Goal: Task Accomplishment & Management: Contribute content

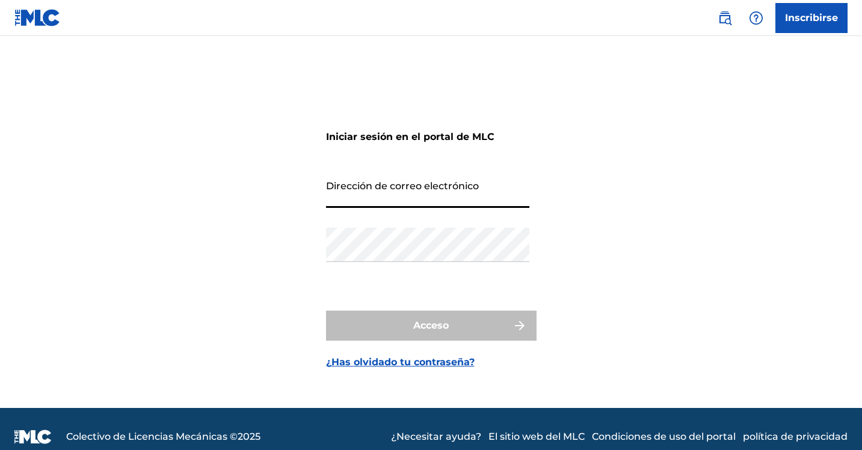
click at [432, 201] on input "Dirección de correo electrónico" at bounding box center [427, 191] width 203 height 34
type input "[EMAIL_ADDRESS][DOMAIN_NAME]"
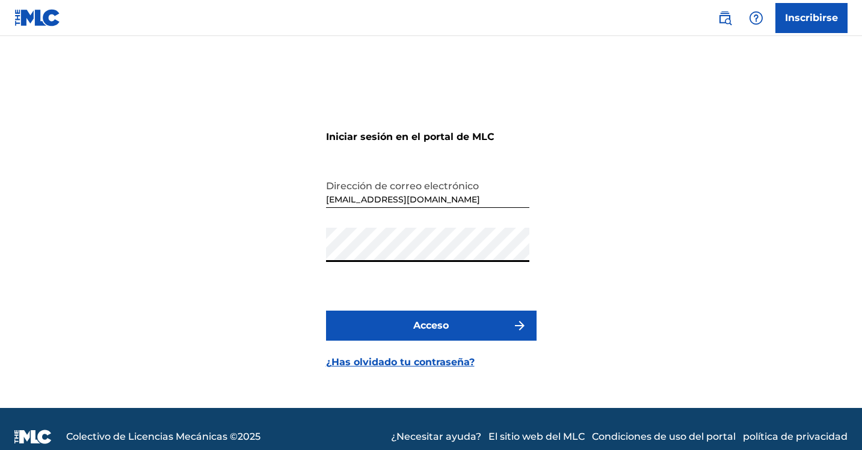
click at [419, 325] on font "Acceso" at bounding box center [430, 325] width 35 height 11
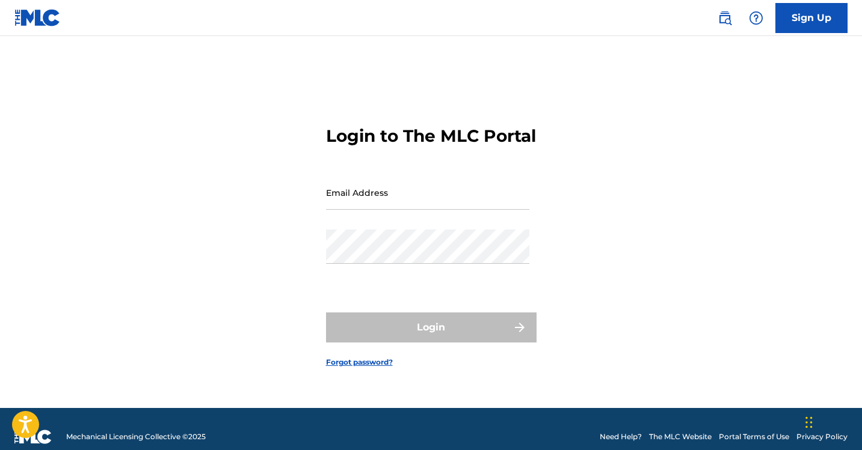
click at [388, 195] on input "Email Address" at bounding box center [427, 193] width 203 height 34
type input "[EMAIL_ADDRESS][DOMAIN_NAME]"
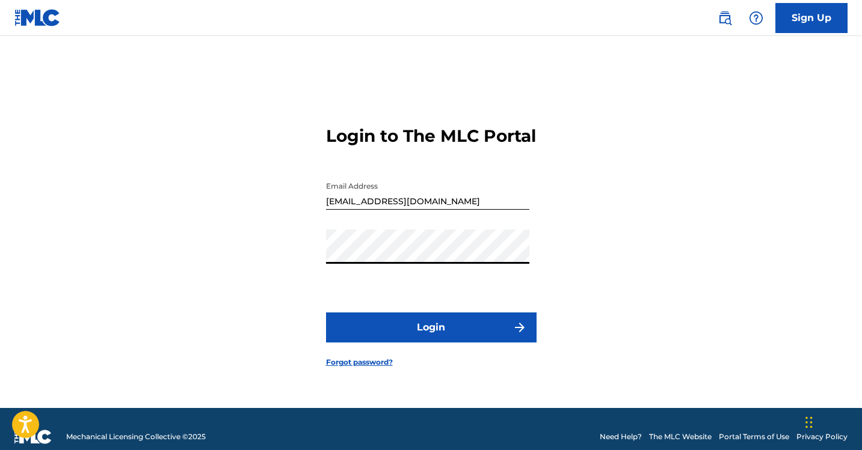
click at [431, 333] on button "Login" at bounding box center [431, 328] width 210 height 30
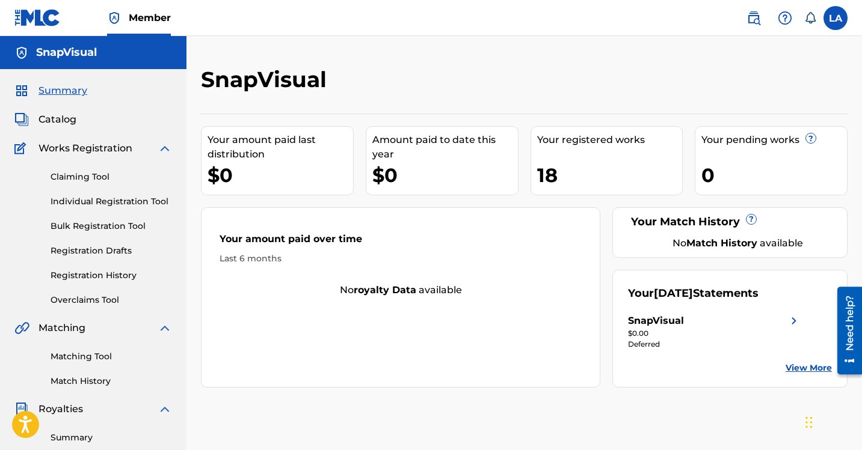
click at [88, 178] on link "Claiming Tool" at bounding box center [111, 177] width 121 height 13
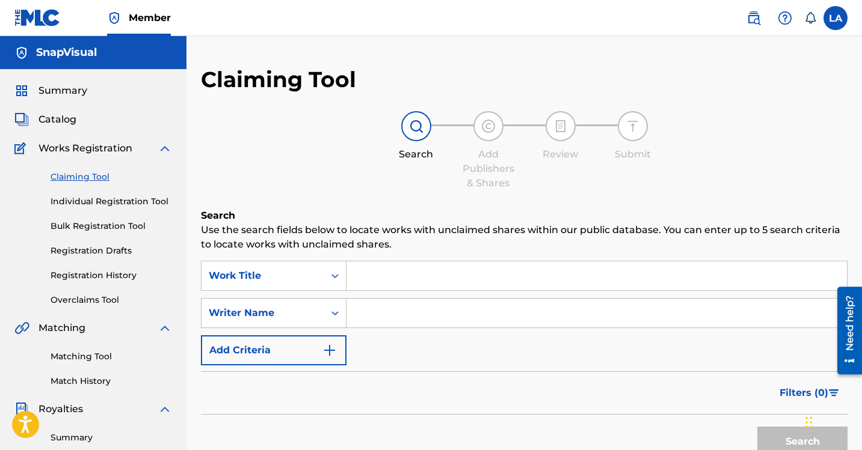
click at [63, 90] on span "Summary" at bounding box center [62, 91] width 49 height 14
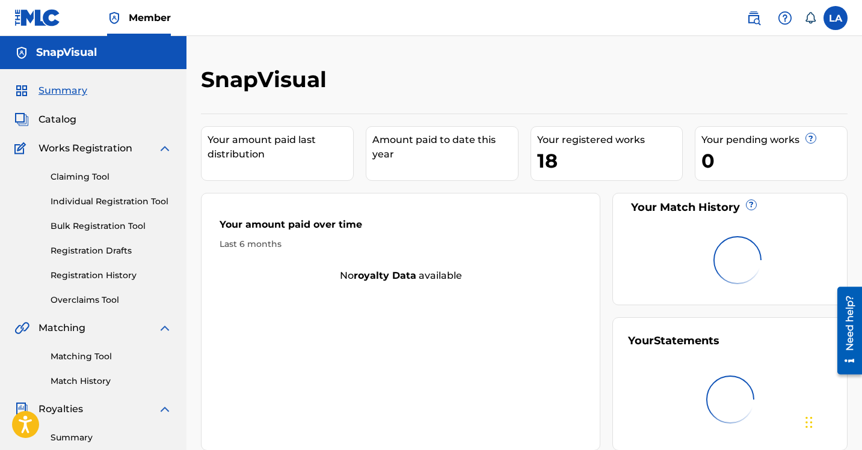
click at [61, 123] on span "Catalog" at bounding box center [57, 119] width 38 height 14
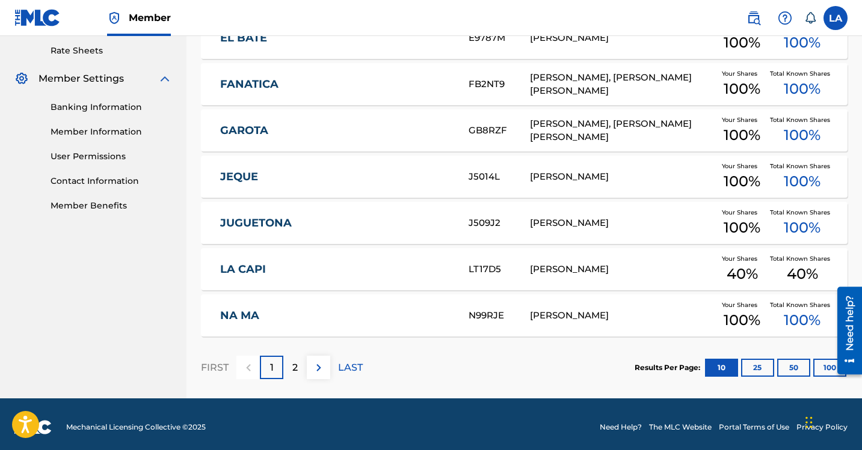
scroll to position [467, 0]
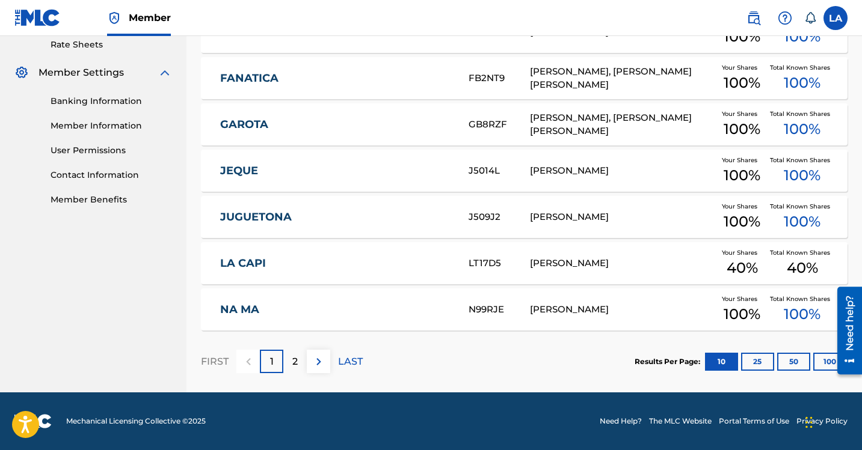
click at [794, 265] on span "40 %" at bounding box center [802, 268] width 31 height 22
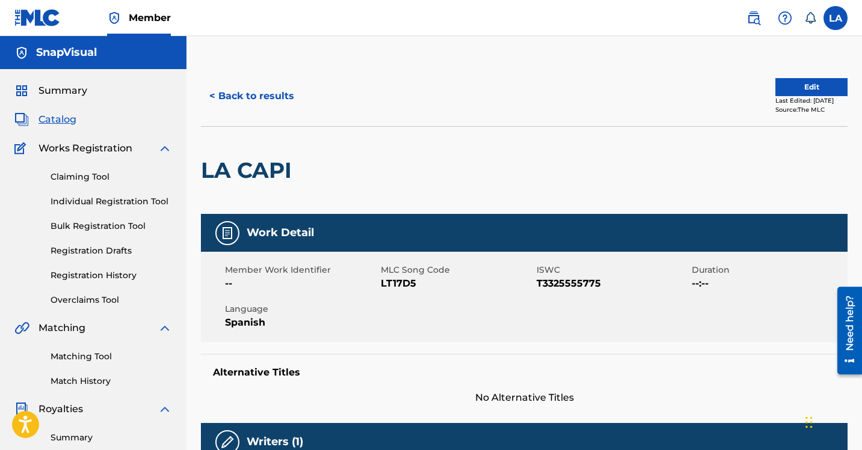
click at [812, 88] on button "Edit" at bounding box center [811, 87] width 72 height 18
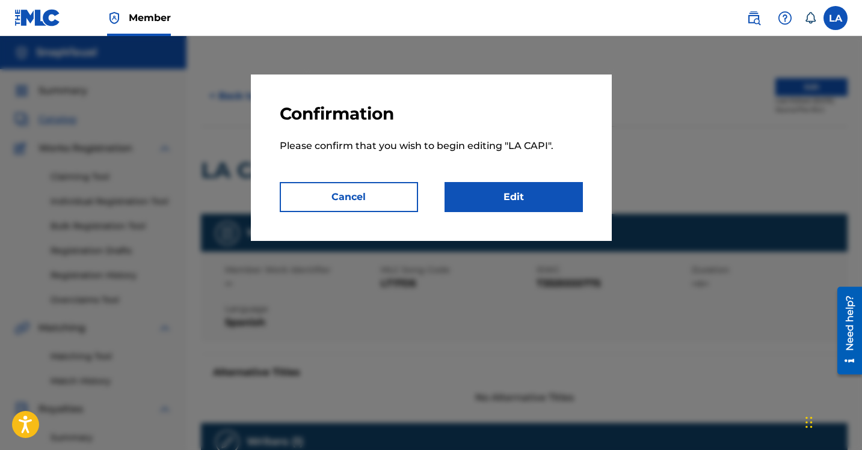
click at [501, 194] on link "Edit" at bounding box center [513, 197] width 138 height 30
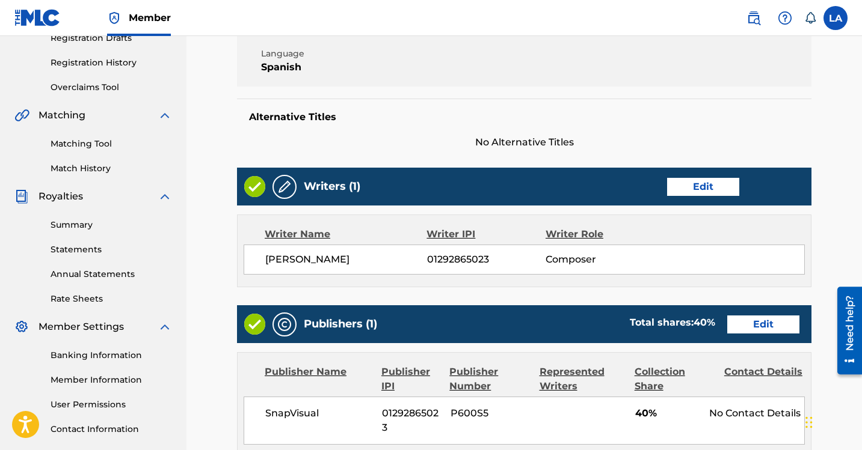
scroll to position [241, 0]
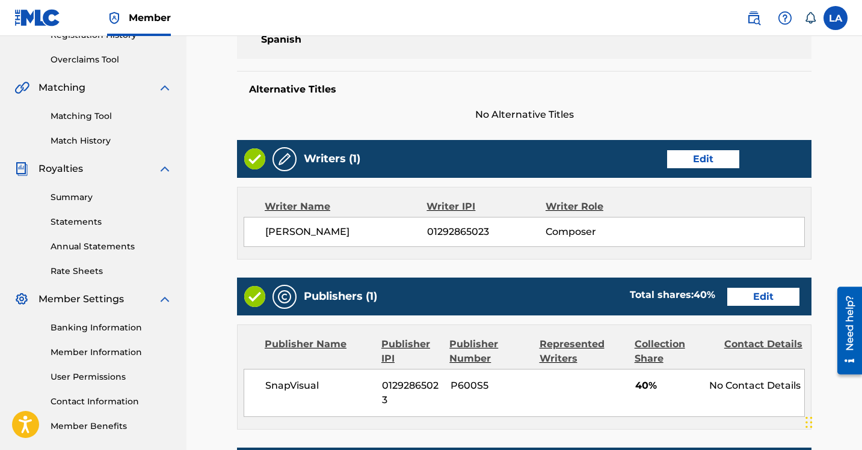
click at [773, 300] on link "Edit" at bounding box center [763, 297] width 72 height 18
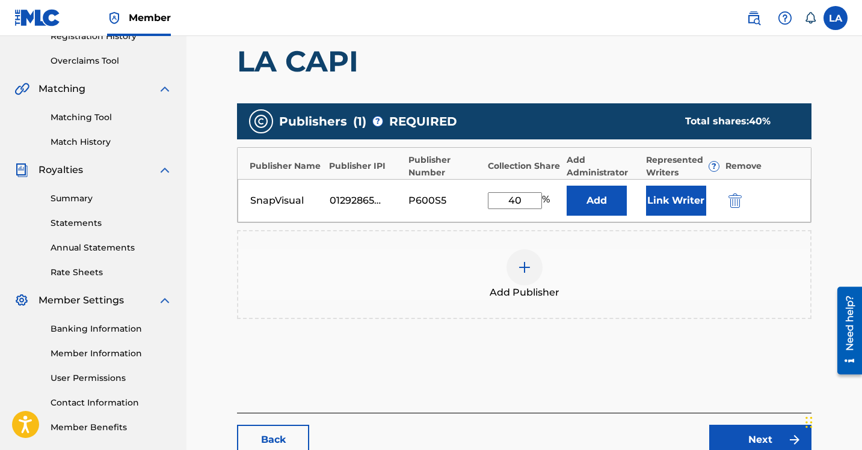
scroll to position [241, 0]
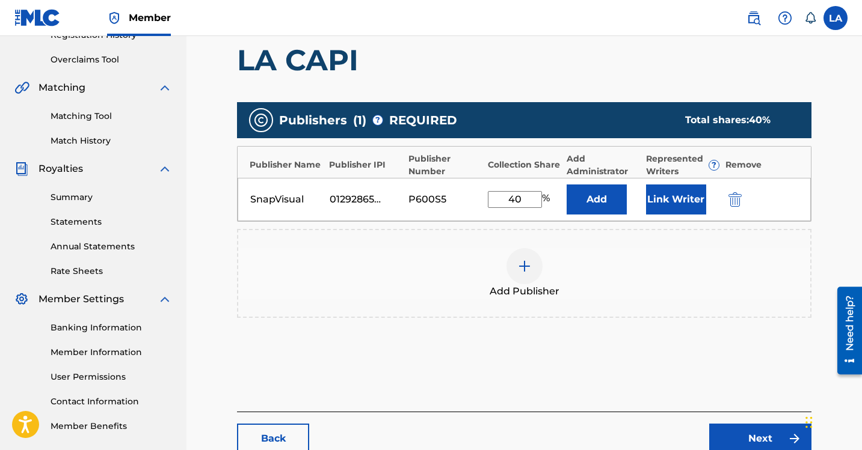
drag, startPoint x: 525, startPoint y: 195, endPoint x: 451, endPoint y: 198, distance: 74.0
click at [451, 198] on div "SnapVisual 01292865023 P600S5 40 % Add Link Writer" at bounding box center [524, 199] width 573 height 43
type input "100"
click at [597, 204] on button "Add" at bounding box center [596, 200] width 60 height 30
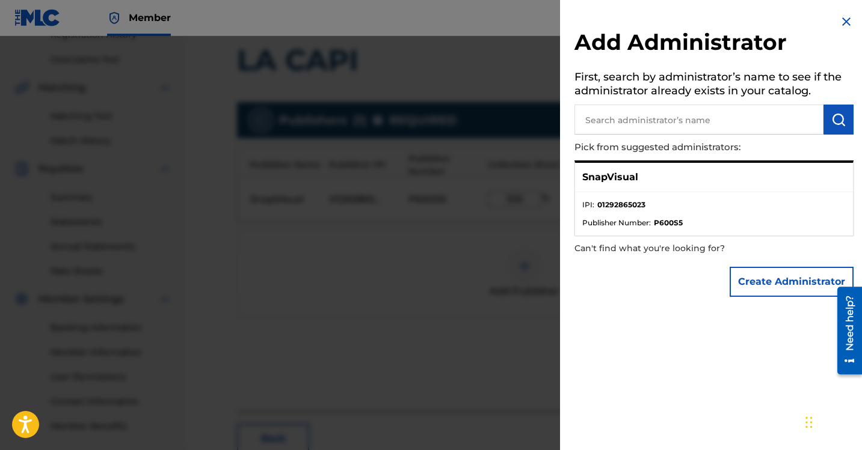
click at [767, 287] on button "Create Administrator" at bounding box center [791, 282] width 124 height 30
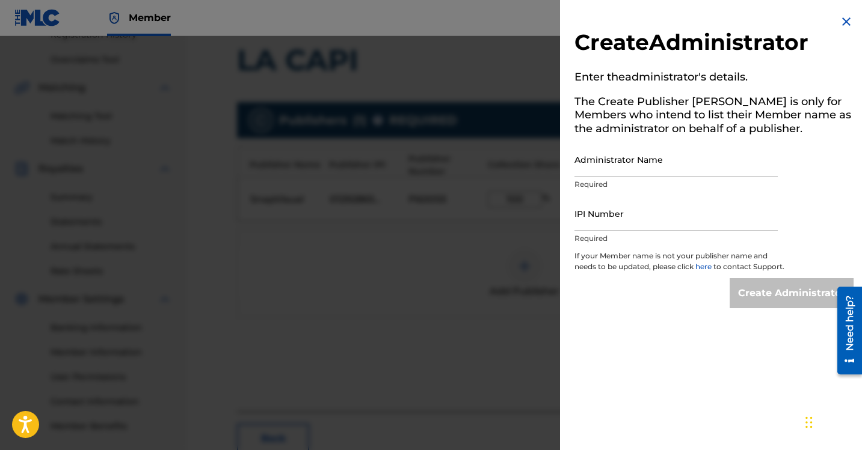
click at [594, 163] on input "Administrator Name" at bounding box center [675, 160] width 203 height 34
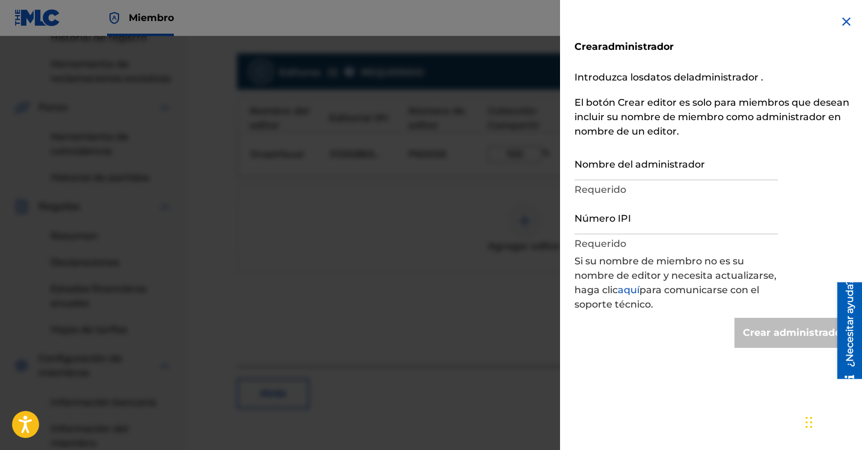
click at [637, 169] on input "Nombre del administrador" at bounding box center [675, 163] width 203 height 34
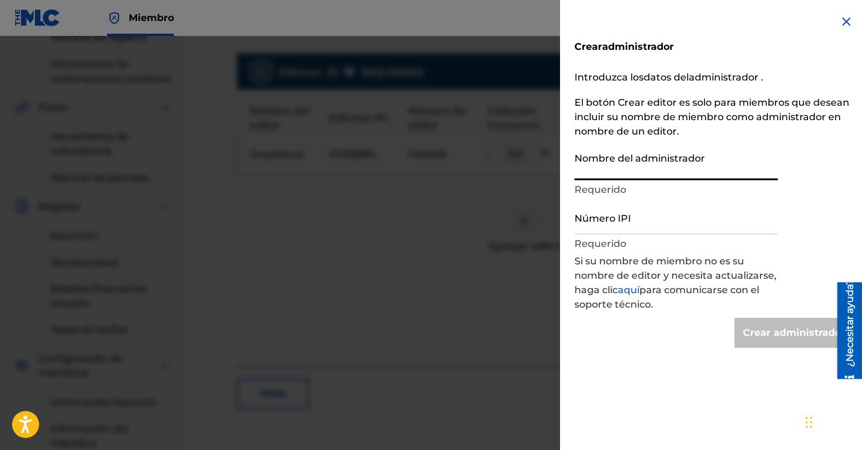
click at [840, 27] on img at bounding box center [846, 21] width 14 height 14
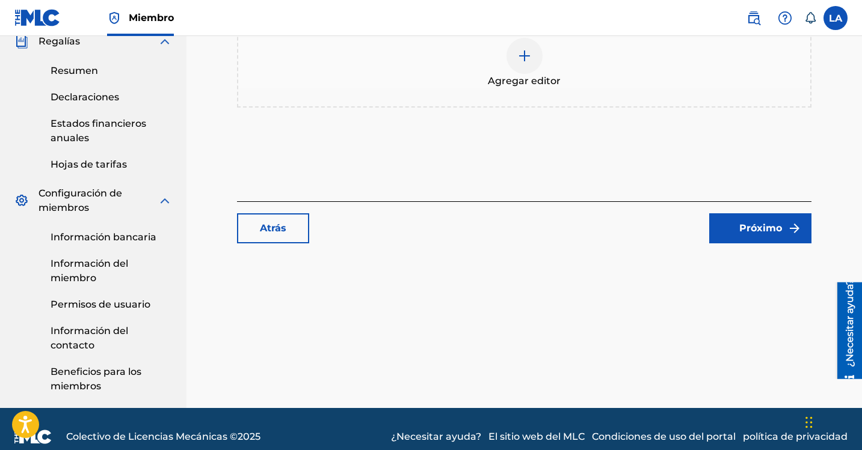
scroll to position [470, 0]
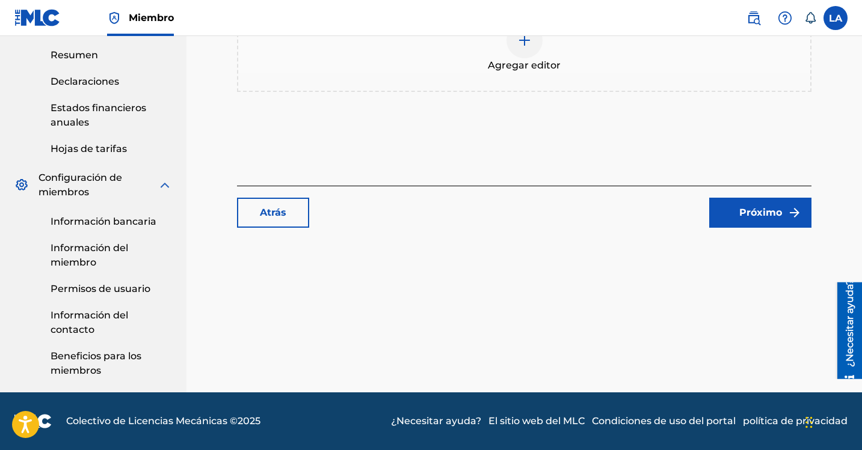
click at [771, 210] on font "Próximo" at bounding box center [760, 212] width 43 height 11
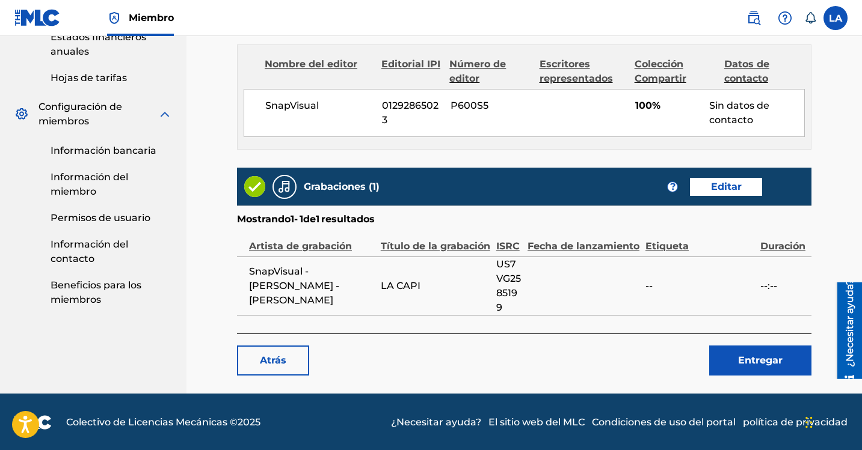
scroll to position [542, 0]
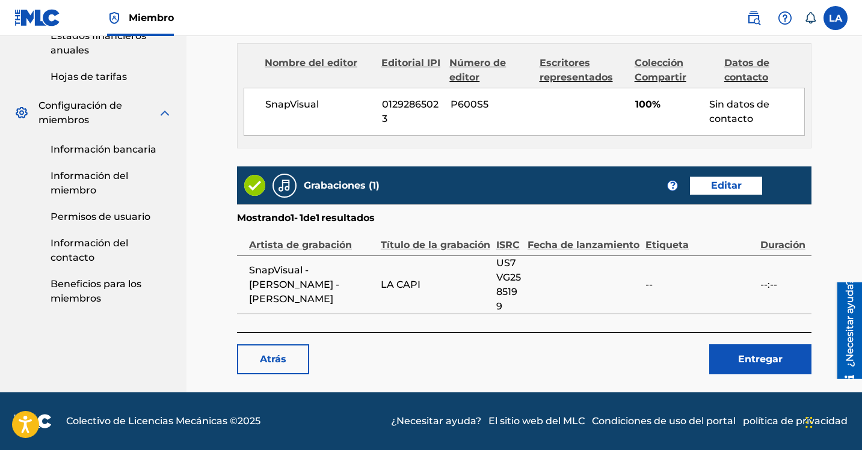
click at [761, 355] on font "Entregar" at bounding box center [760, 359] width 44 height 11
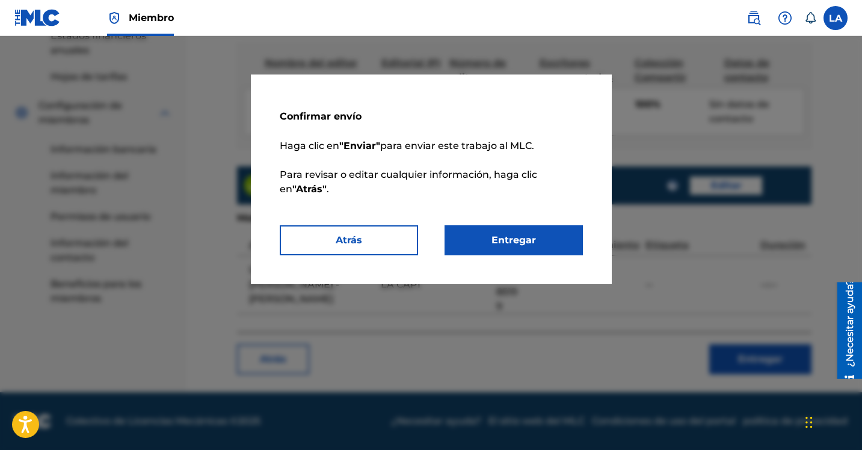
click at [495, 222] on p "[PERSON_NAME] clic en "Enviar" para enviar este trabajo al MLC. Para revisar o …" at bounding box center [431, 174] width 303 height 101
click at [497, 238] on font "Entregar" at bounding box center [513, 240] width 44 height 11
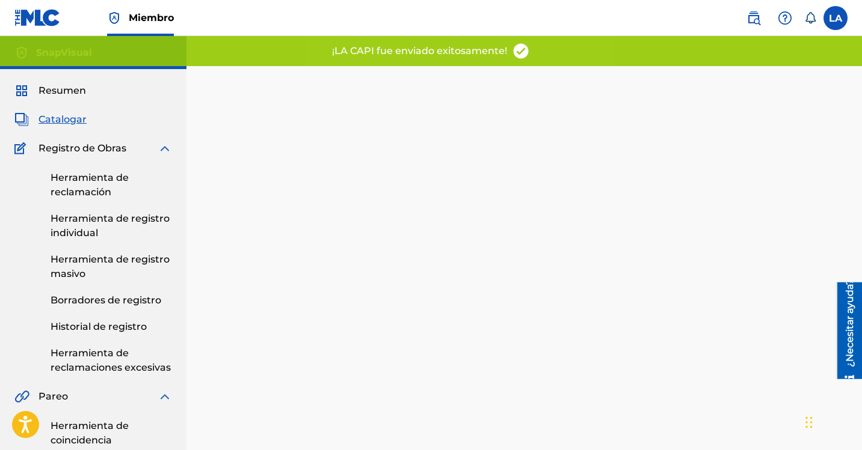
click at [64, 119] on font "Catalogar" at bounding box center [62, 119] width 48 height 11
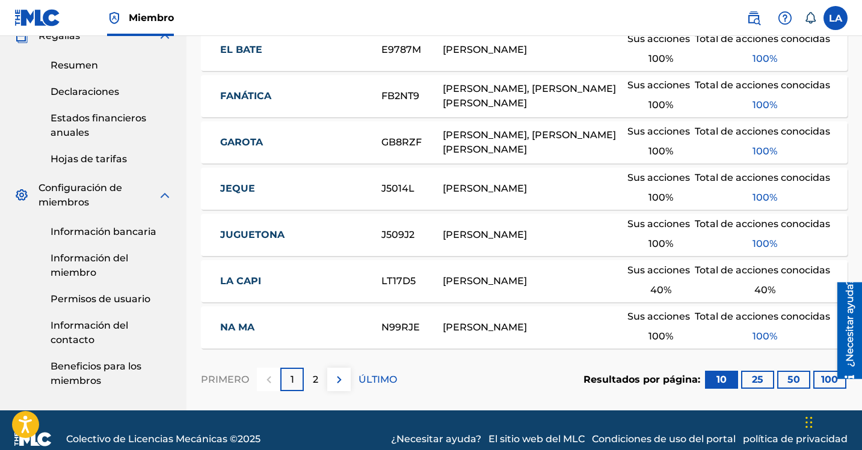
scroll to position [478, 0]
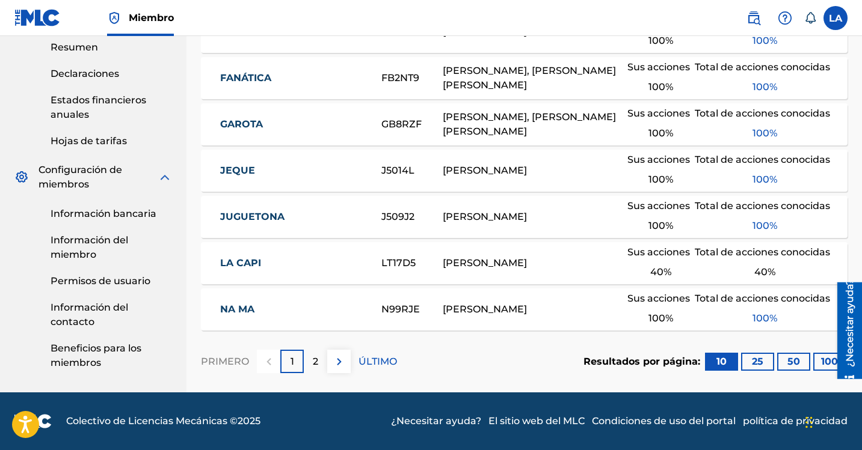
click at [313, 363] on font "2" at bounding box center [315, 361] width 5 height 11
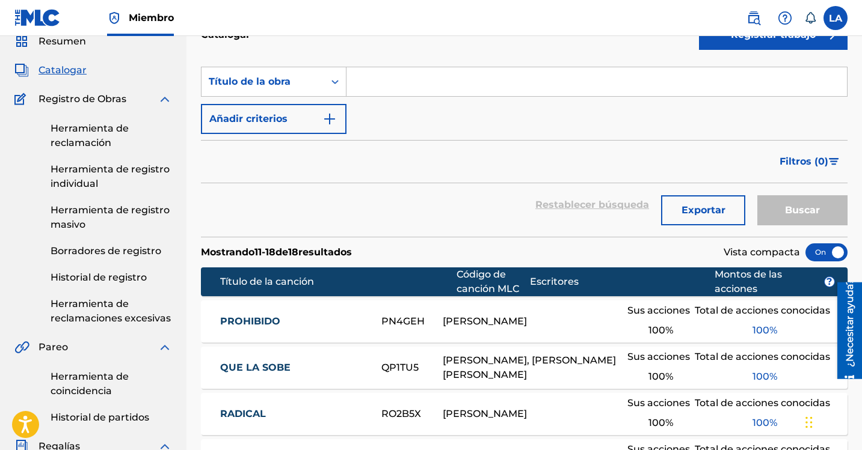
scroll to position [0, 0]
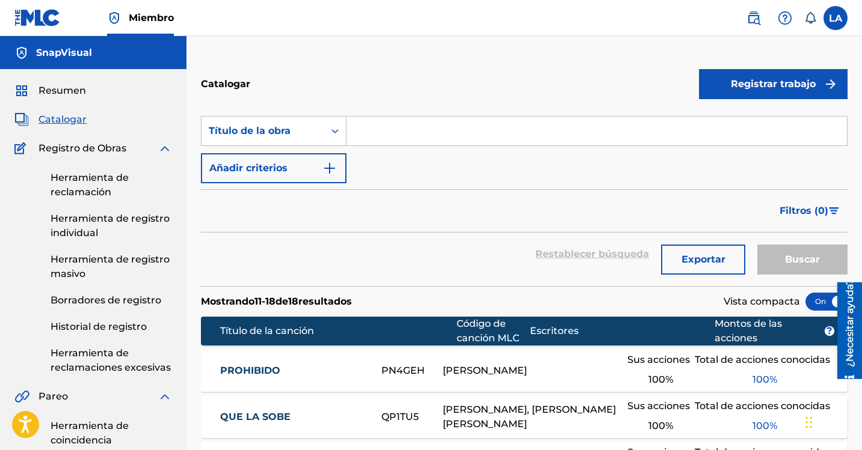
click at [66, 94] on font "Resumen" at bounding box center [62, 90] width 48 height 11
